Goal: Task Accomplishment & Management: Use online tool/utility

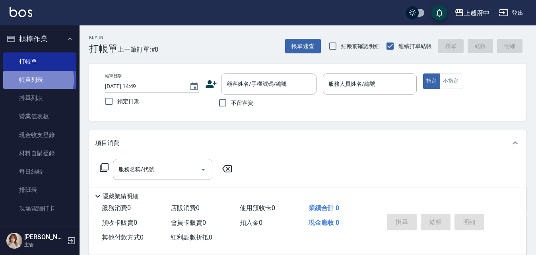
click at [31, 79] on link "帳單列表" at bounding box center [39, 80] width 73 height 18
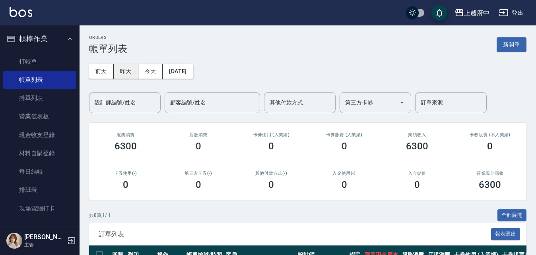
click at [125, 71] on button "昨天" at bounding box center [126, 71] width 25 height 15
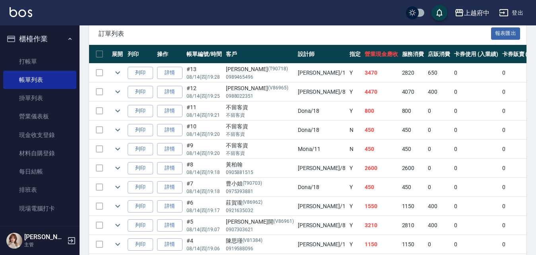
scroll to position [238, 0]
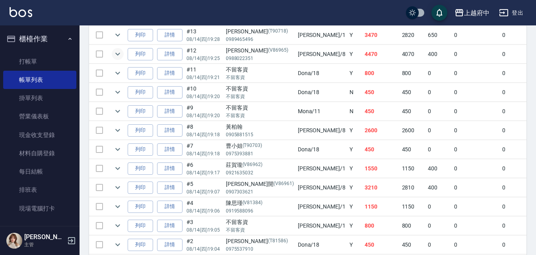
click at [117, 54] on icon "expand row" at bounding box center [118, 54] width 10 height 10
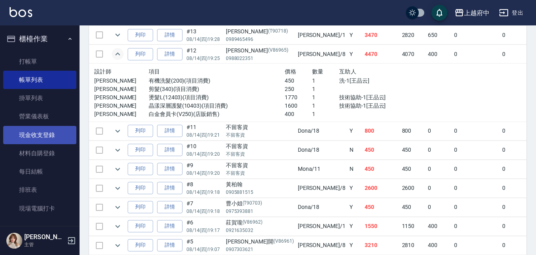
scroll to position [40, 0]
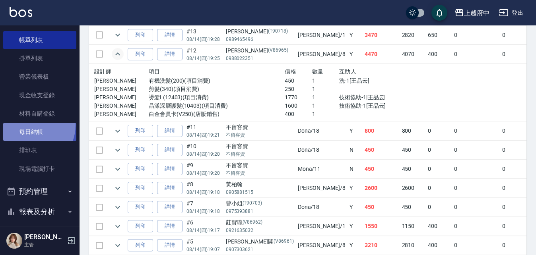
click at [29, 125] on link "每日結帳" at bounding box center [39, 132] width 73 height 18
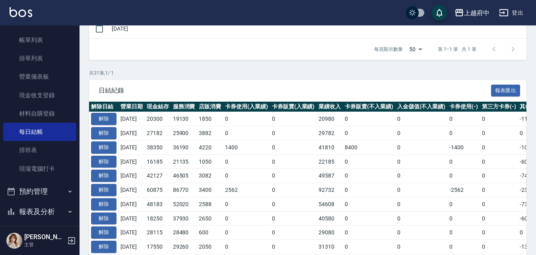
scroll to position [119, 0]
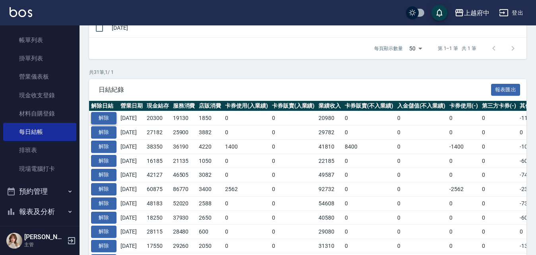
click at [106, 116] on button "解除" at bounding box center [103, 118] width 25 height 12
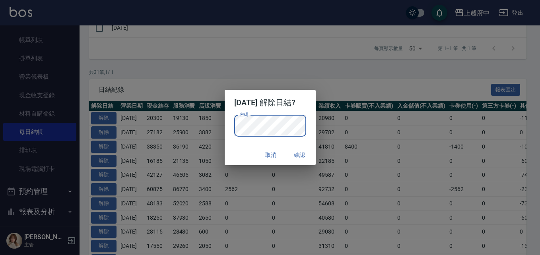
click at [238, 143] on div "密碼 密碼" at bounding box center [269, 129] width 91 height 29
click at [302, 155] on button "確認" at bounding box center [299, 155] width 25 height 15
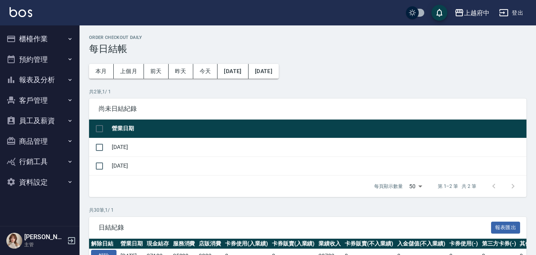
click at [32, 38] on button "櫃檯作業" at bounding box center [39, 39] width 73 height 21
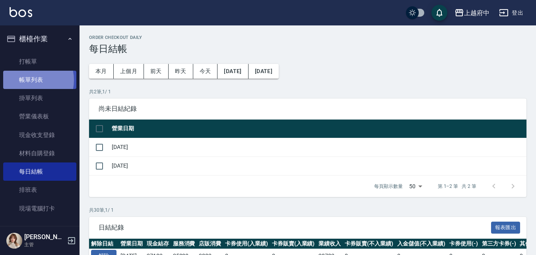
click at [27, 80] on link "帳單列表" at bounding box center [39, 80] width 73 height 18
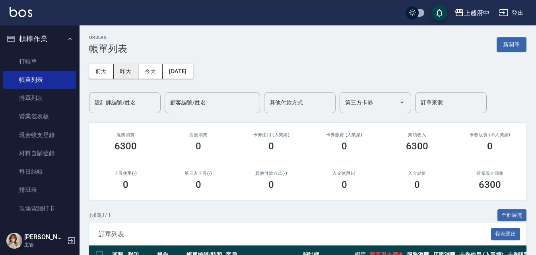
click at [128, 72] on button "昨天" at bounding box center [126, 71] width 25 height 15
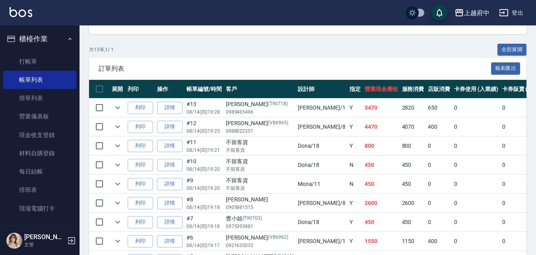
scroll to position [238, 0]
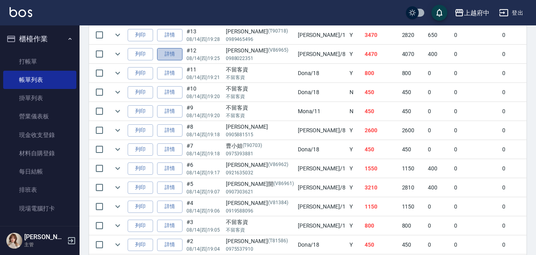
click at [166, 55] on link "詳情" at bounding box center [169, 54] width 25 height 12
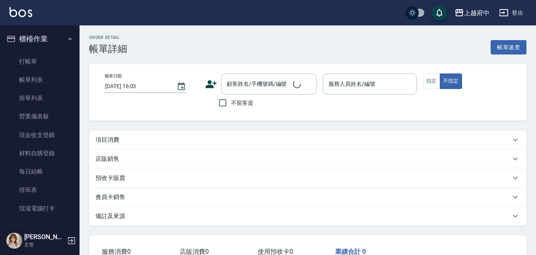
type input "[DATE] 19:25"
type input "[PERSON_NAME]-8"
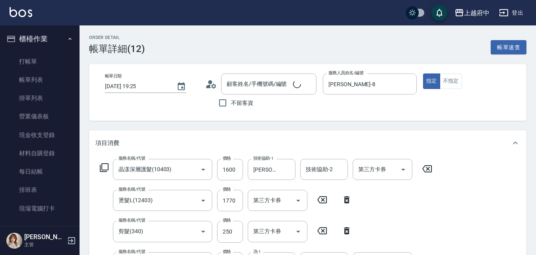
type input "晶漾深層護髮(10403)"
type input "燙髮L(12403)"
type input "剪髮(340)"
type input "有機洗髮(200)"
type input "白金會員[PERSON_NAME]"
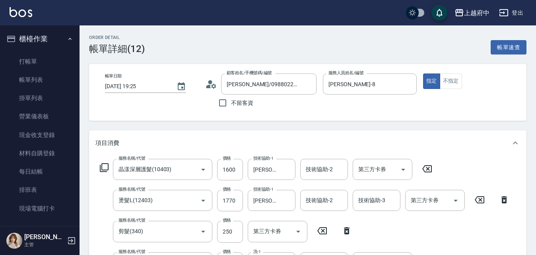
type input "[PERSON_NAME]/0988022351/V86965"
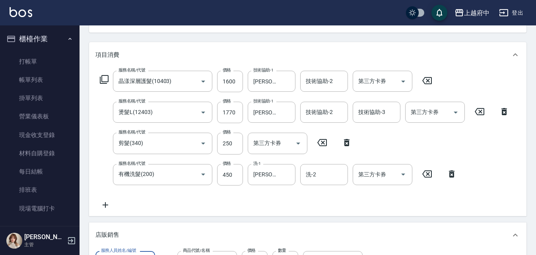
scroll to position [86, 0]
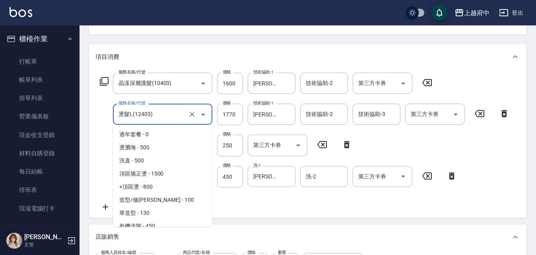
click at [166, 114] on input "燙髮L(12403)" at bounding box center [151, 114] width 70 height 14
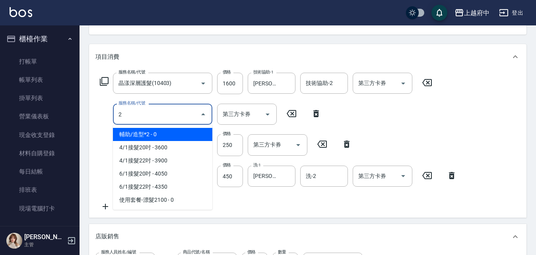
scroll to position [0, 0]
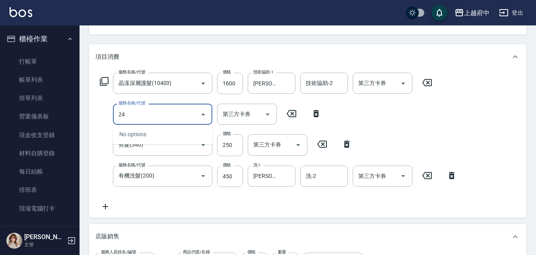
type input "2"
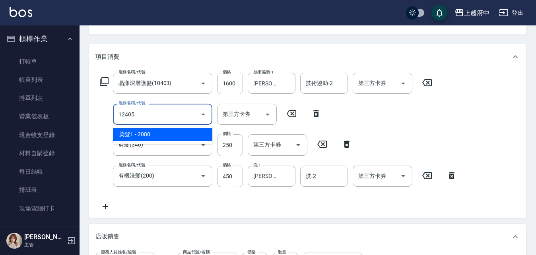
type input "染髮L(12405)"
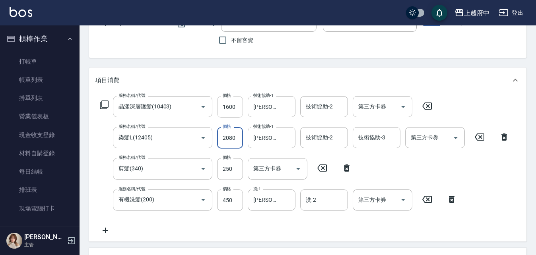
scroll to position [46, 0]
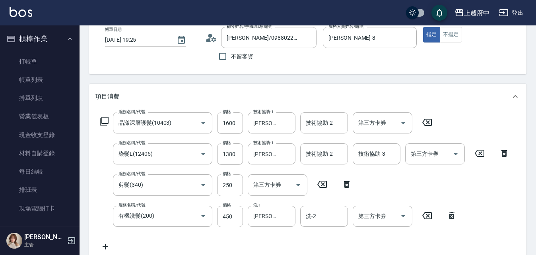
click at [413, 181] on div "服務名稱/代號 晶漾深層護髮(10403) 服務名稱/代號 價格 1600 價格 技術協助-1 [PERSON_NAME]-31 技術協助-1 技術協助-2 …" at bounding box center [304, 181] width 418 height 139
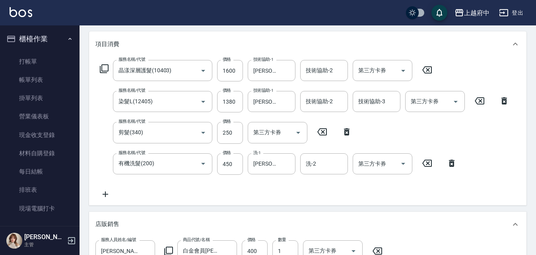
scroll to position [86, 0]
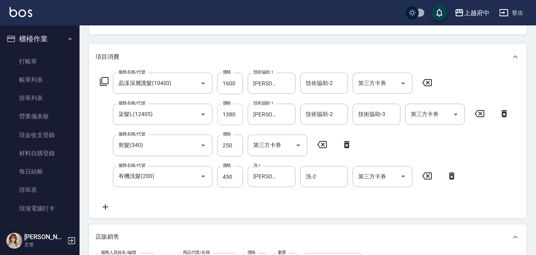
click at [238, 116] on input "1380" at bounding box center [230, 114] width 26 height 21
type input "1770"
click at [303, 209] on div "服務名稱/代號 晶漾深層護髮(10403) 服務名稱/代號 價格 1600 價格 技術協助-1 [PERSON_NAME]-31 技術協助-1 技術協助-2 …" at bounding box center [304, 142] width 418 height 139
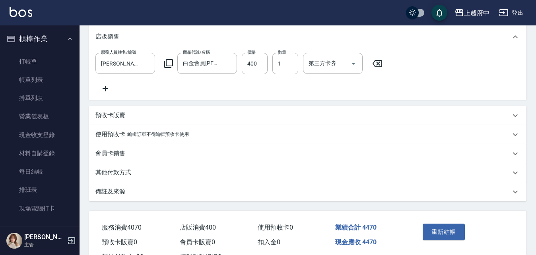
scroll to position [325, 0]
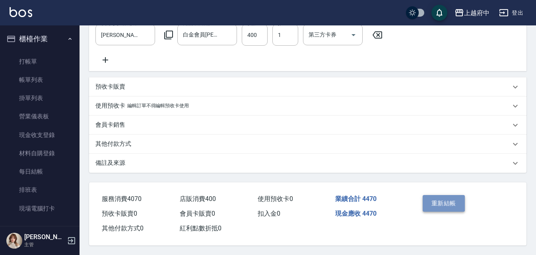
click at [442, 205] on button "重新結帳" at bounding box center [443, 203] width 42 height 17
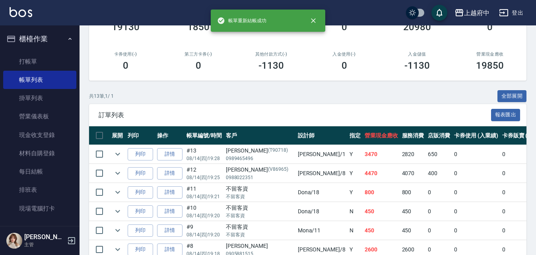
scroll to position [159, 0]
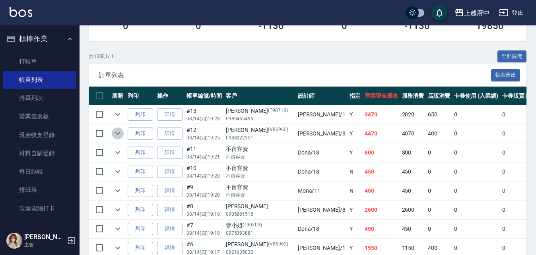
click at [118, 135] on icon "expand row" at bounding box center [117, 133] width 5 height 3
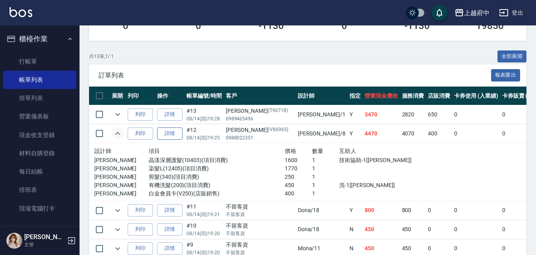
click at [173, 137] on link "詳情" at bounding box center [169, 134] width 25 height 12
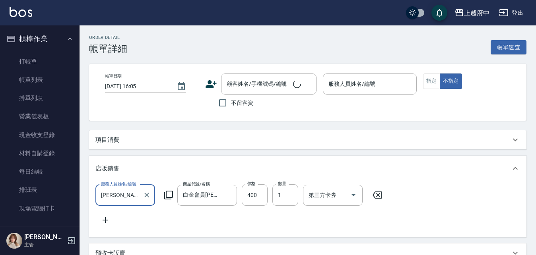
type input "[DATE] 19:25"
type input "[PERSON_NAME]-8"
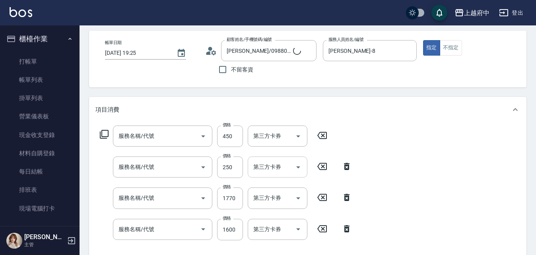
type input "[PERSON_NAME]/0988022351/V86965"
type input "有機洗髮(200)"
type input "剪髮(340)"
type input "染髮L(12405)"
type input "晶漾深層護髮(10403)"
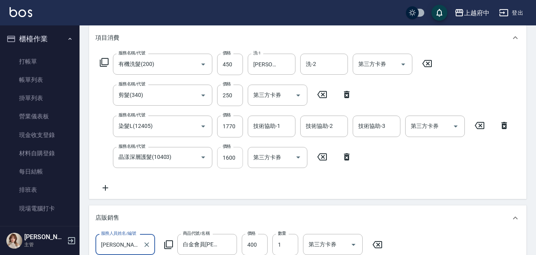
scroll to position [119, 0]
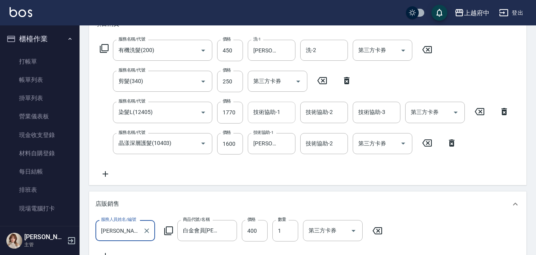
click at [274, 110] on input "技術協助-1" at bounding box center [271, 112] width 41 height 14
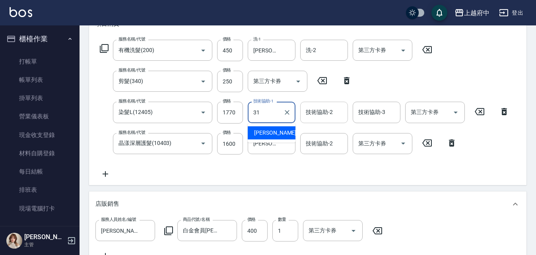
type input "[PERSON_NAME]-31"
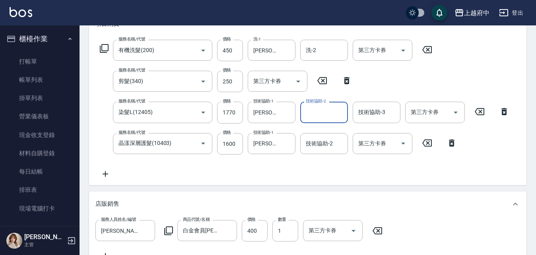
click at [297, 168] on div "服務名稱/代號 有機洗髮(200) 服務名稱/代號 價格 450 價格 洗-1 [PERSON_NAME]-31 洗-1 洗-2 洗-2 第三方卡券 第三方卡…" at bounding box center [304, 109] width 418 height 139
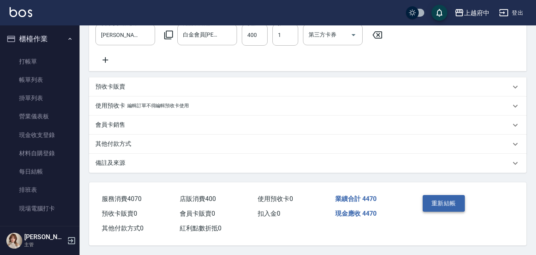
scroll to position [325, 0]
click at [441, 202] on button "重新結帳" at bounding box center [443, 203] width 42 height 17
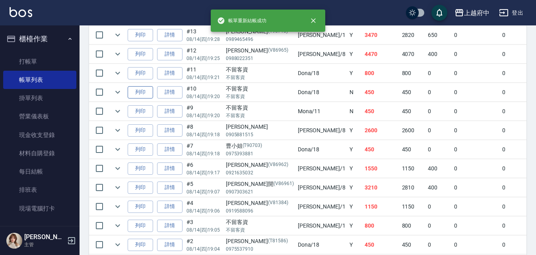
scroll to position [199, 0]
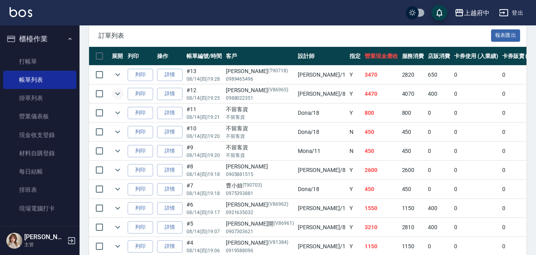
click at [118, 93] on icon "expand row" at bounding box center [118, 94] width 10 height 10
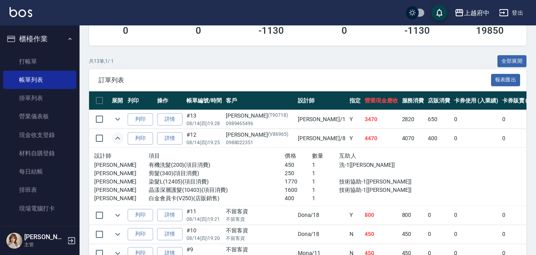
scroll to position [0, 0]
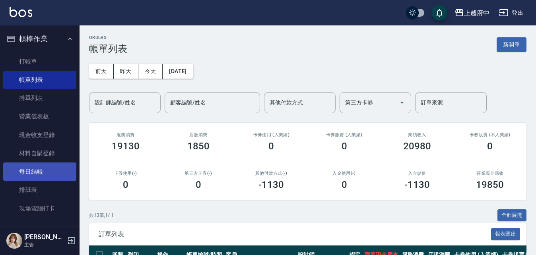
click at [33, 170] on link "每日結帳" at bounding box center [39, 171] width 73 height 18
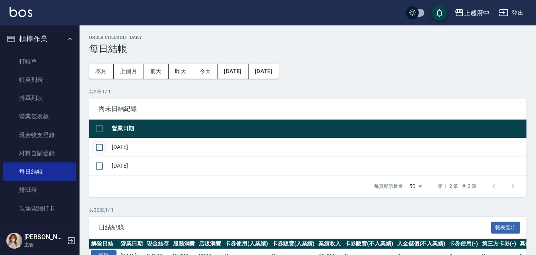
click at [99, 147] on input "checkbox" at bounding box center [99, 147] width 17 height 17
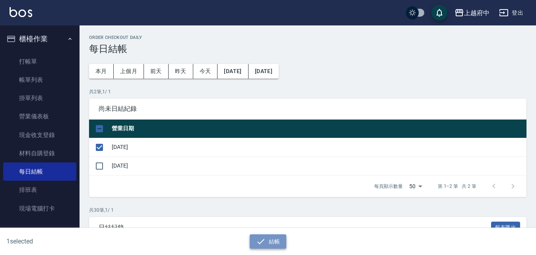
click at [271, 245] on button "結帳" at bounding box center [267, 241] width 37 height 15
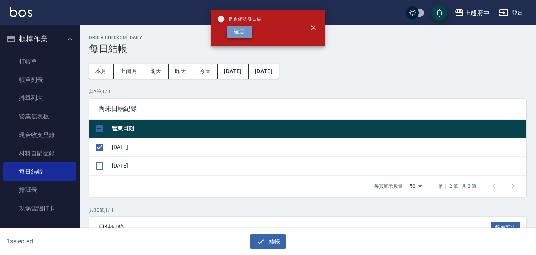
click at [240, 29] on button "確定" at bounding box center [238, 32] width 25 height 12
checkbox input "false"
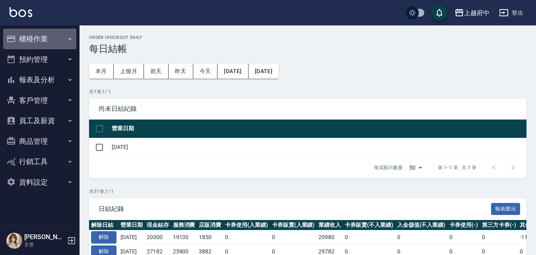
click at [30, 37] on button "櫃檯作業" at bounding box center [39, 39] width 73 height 21
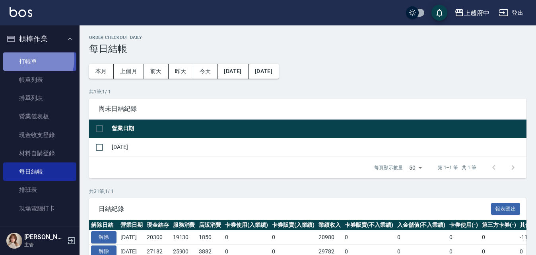
click at [30, 58] on link "打帳單" at bounding box center [39, 61] width 73 height 18
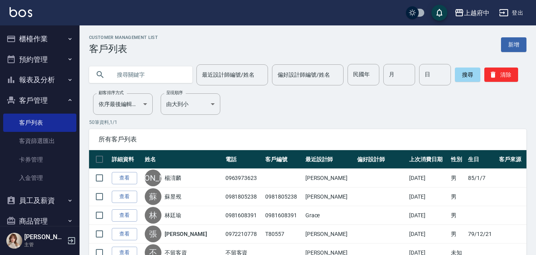
click at [153, 71] on input "text" at bounding box center [148, 74] width 75 height 21
type input "T81708"
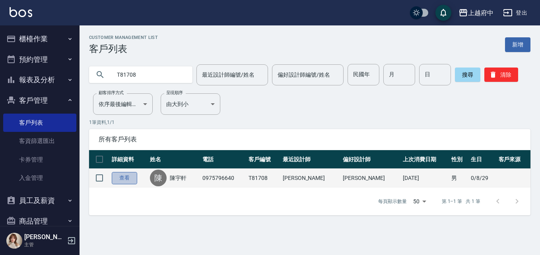
click at [121, 180] on link "查看" at bounding box center [124, 178] width 25 height 12
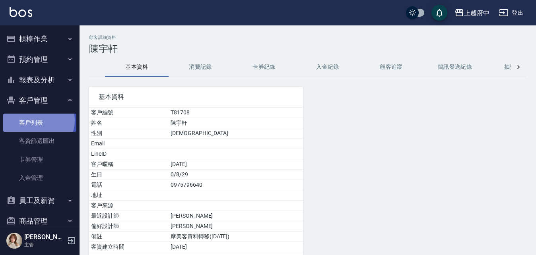
click at [37, 120] on link "客戶列表" at bounding box center [39, 123] width 73 height 18
